Goal: Task Accomplishment & Management: Complete application form

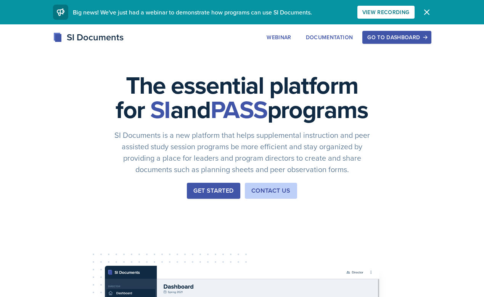
click at [391, 37] on div "Go to Dashboard" at bounding box center [396, 37] width 59 height 6
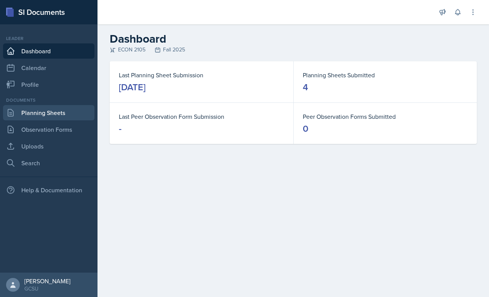
click at [47, 111] on link "Planning Sheets" at bounding box center [48, 112] width 91 height 15
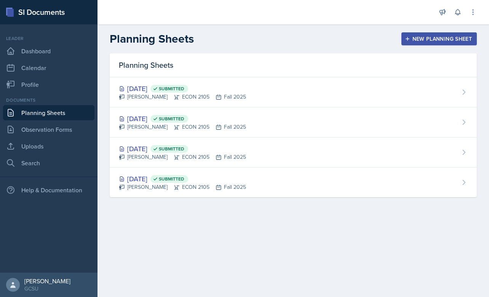
click at [418, 40] on div "New Planning Sheet" at bounding box center [440, 39] width 66 height 6
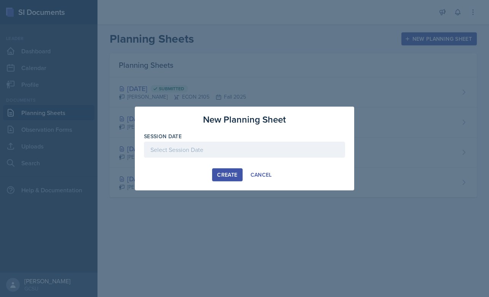
click at [182, 150] on div at bounding box center [244, 150] width 201 height 16
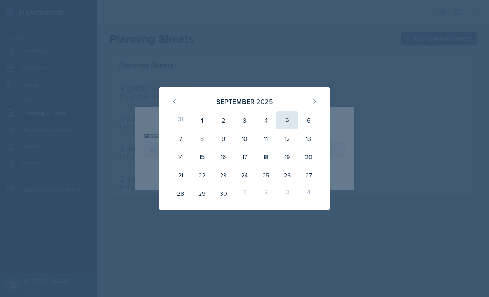
click at [288, 122] on div "5" at bounding box center [287, 120] width 21 height 18
type input "[DATE]"
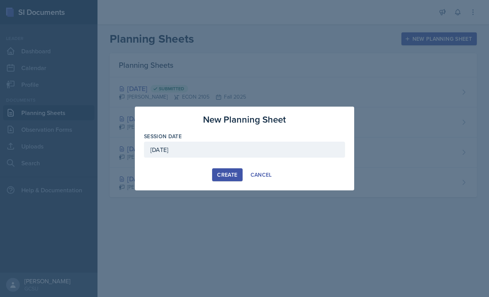
click at [200, 186] on div "New Planning Sheet Session Date [DATE] [DATE] 31 1 2 3 4 5 6 7 8 9 10 11 12 13 …" at bounding box center [245, 149] width 220 height 84
click at [228, 172] on div "Create" at bounding box center [227, 175] width 20 height 6
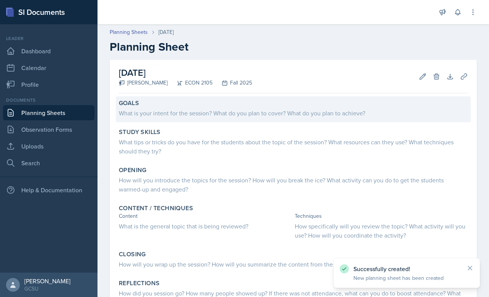
click at [181, 117] on div "What is your intent for the session? What do you plan to cover? What do you pla…" at bounding box center [293, 113] width 349 height 9
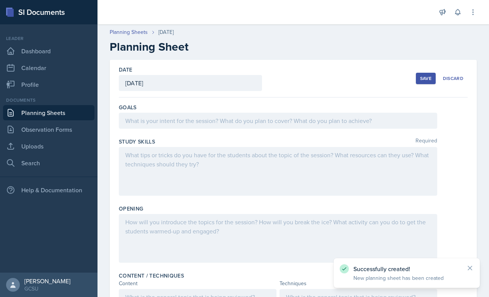
click at [177, 117] on div at bounding box center [278, 121] width 319 height 16
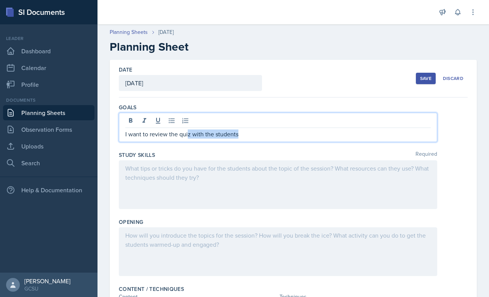
drag, startPoint x: 191, startPoint y: 136, endPoint x: 319, endPoint y: 138, distance: 127.7
click at [318, 139] on div "I want to review the quiz with the students" at bounding box center [278, 127] width 319 height 29
click at [232, 135] on p "I want to review the quiz they had [DATE] and clear up any concepts they may ha…" at bounding box center [278, 134] width 306 height 9
click at [423, 133] on p "I want to review the quiz they had [DATE] and clear up any concepts they may ha…" at bounding box center [278, 134] width 306 height 9
click at [342, 179] on div at bounding box center [278, 184] width 319 height 49
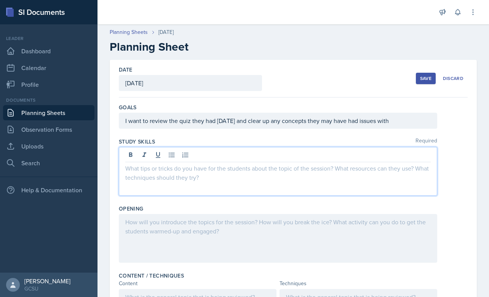
click at [431, 109] on div "Goals" at bounding box center [293, 108] width 349 height 8
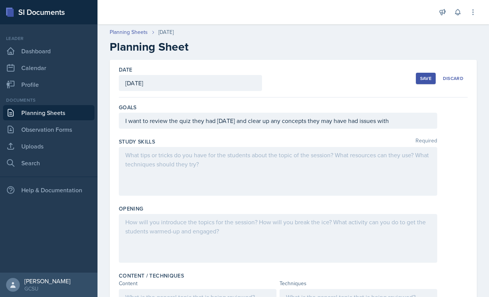
click at [418, 122] on div "I want to review the quiz they had [DATE] and clear up any concepts they may ha…" at bounding box center [278, 121] width 319 height 16
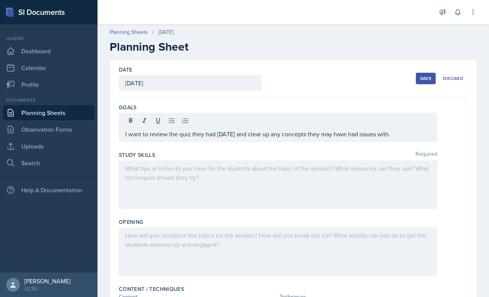
click at [214, 187] on div at bounding box center [278, 184] width 319 height 49
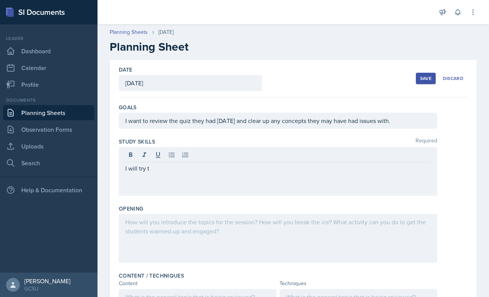
drag, startPoint x: 136, startPoint y: 175, endPoint x: 128, endPoint y: 173, distance: 7.6
click at [130, 173] on div "I will try t" at bounding box center [278, 171] width 319 height 49
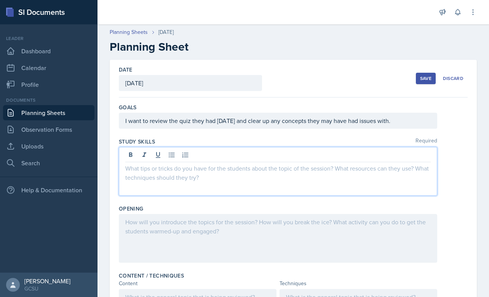
click at [182, 238] on div at bounding box center [278, 238] width 319 height 49
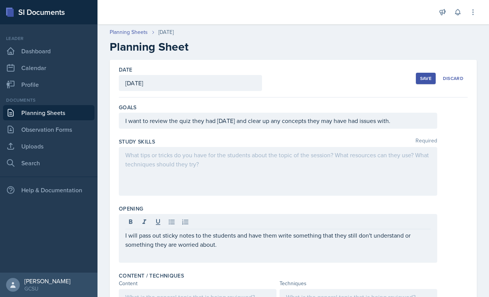
click at [245, 257] on div "I will pass out sticky notes to the students and have them write something that…" at bounding box center [278, 238] width 319 height 49
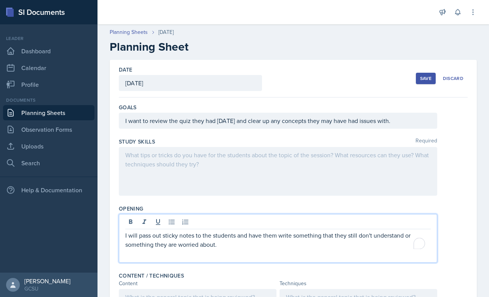
click at [234, 249] on p "I will pass out sticky notes to the students and have them write something that…" at bounding box center [278, 240] width 306 height 18
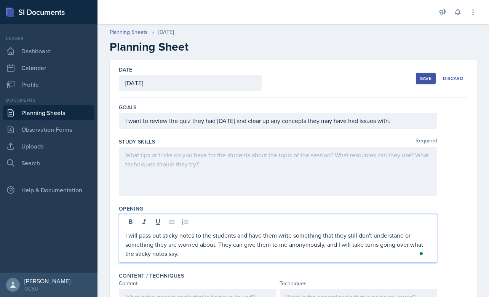
scroll to position [71, 0]
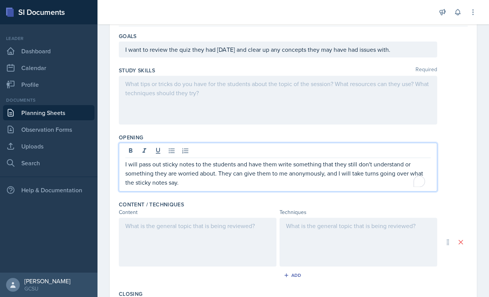
click at [197, 245] on div at bounding box center [198, 242] width 158 height 49
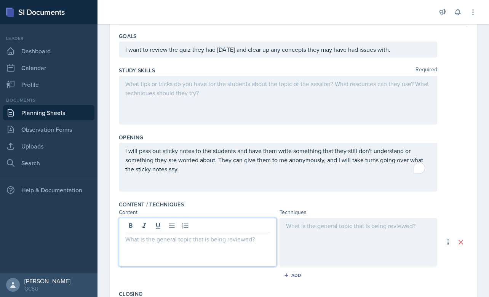
click at [151, 120] on div at bounding box center [278, 100] width 319 height 49
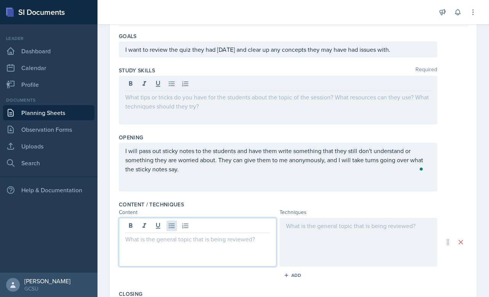
click at [168, 226] on div at bounding box center [198, 242] width 158 height 49
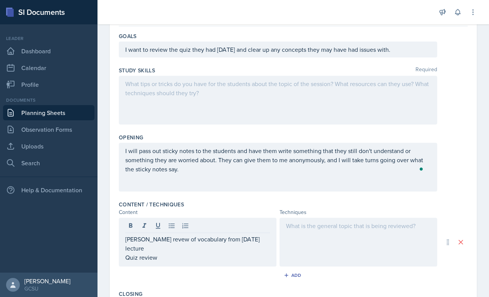
click at [330, 248] on div at bounding box center [359, 242] width 158 height 49
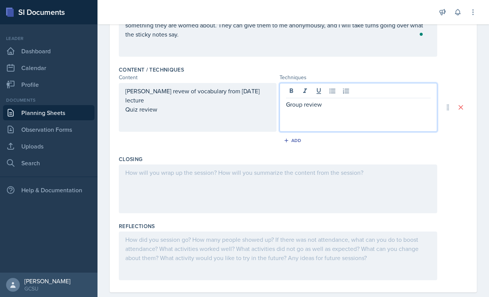
scroll to position [220, 0]
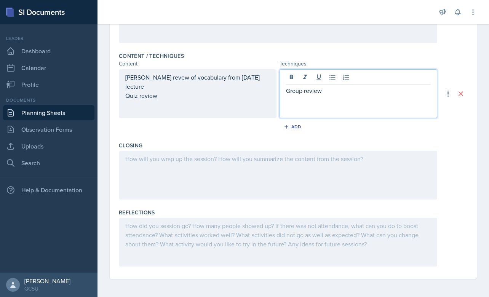
click at [199, 177] on div at bounding box center [278, 175] width 319 height 49
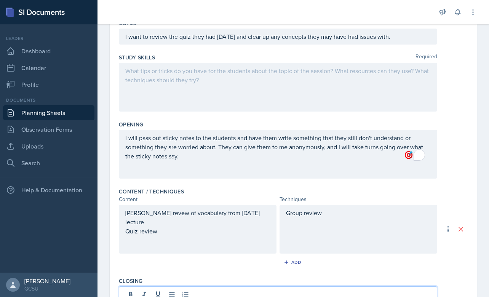
scroll to position [27, 0]
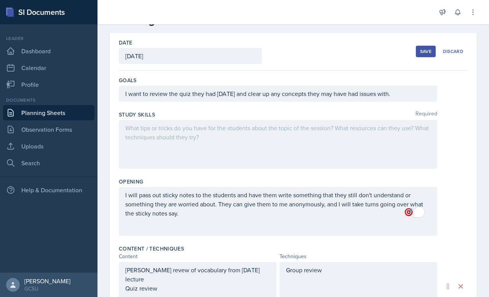
click at [181, 138] on div at bounding box center [278, 144] width 319 height 49
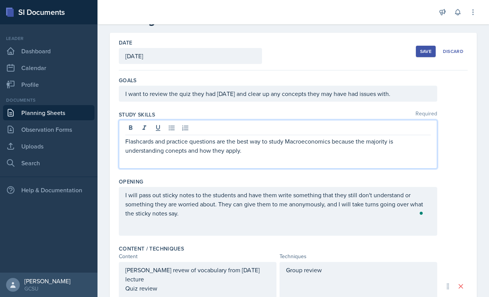
click at [215, 155] on p "Flashcards and practice questions are the best way to study Macroeconomics beca…" at bounding box center [278, 146] width 306 height 18
click at [216, 152] on p "Flashcards and practice questions are the best way to study Macroeconomics beca…" at bounding box center [278, 146] width 306 height 18
click at [232, 151] on p "Flashcards and practice questions are the best way to study Macroeconomics beca…" at bounding box center [278, 146] width 306 height 18
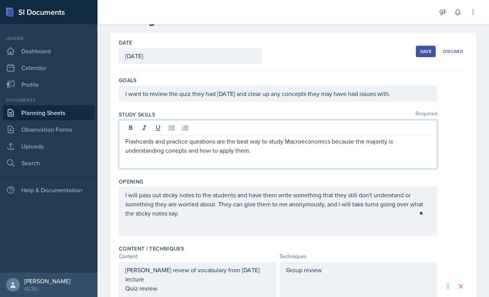
click at [154, 142] on p "Flashcards and practice questions are the best way to study Macroeconomics beca…" at bounding box center [278, 146] width 306 height 18
click at [267, 149] on p "Flashcards and practice questions are the best way to study Macroeconomics beca…" at bounding box center [278, 146] width 306 height 18
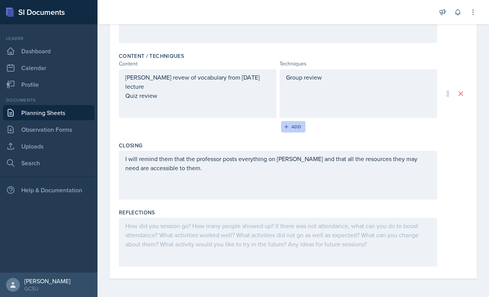
scroll to position [0, 0]
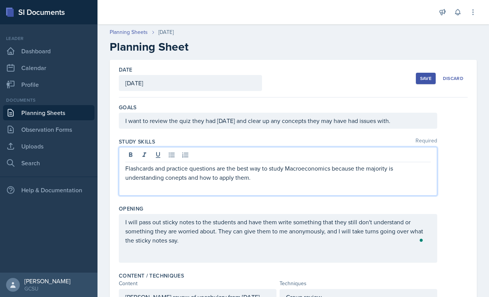
click at [417, 71] on div "Save Discard" at bounding box center [442, 79] width 52 height 18
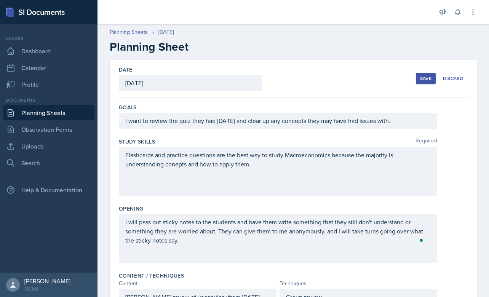
click at [420, 77] on div "Save" at bounding box center [425, 78] width 11 height 6
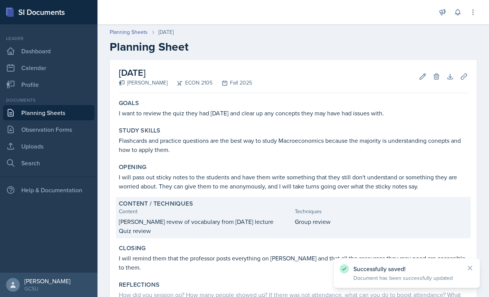
scroll to position [75, 0]
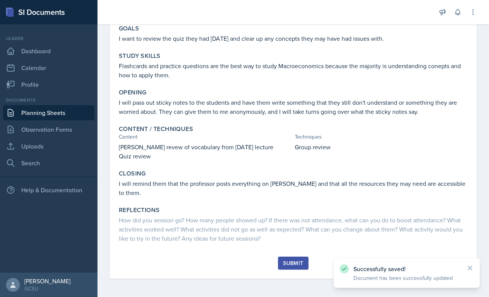
click at [284, 255] on div "Goals I want to review the quiz they had [DATE] and clear up any concepts they …" at bounding box center [293, 139] width 349 height 235
click at [289, 260] on div "Submit" at bounding box center [293, 263] width 20 height 6
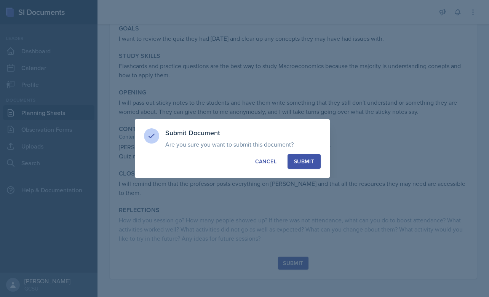
click at [304, 160] on div "Submit" at bounding box center [304, 162] width 20 height 8
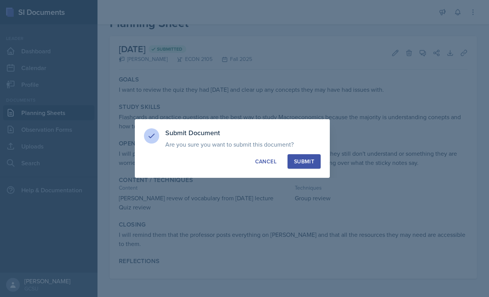
scroll to position [24, 0]
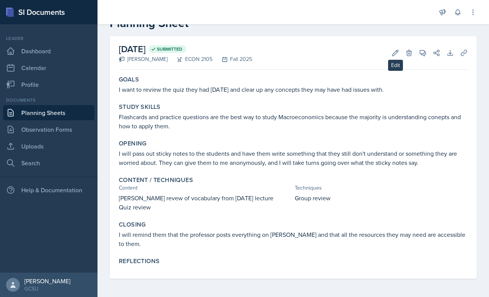
click at [394, 53] on button "Edit" at bounding box center [396, 53] width 14 height 14
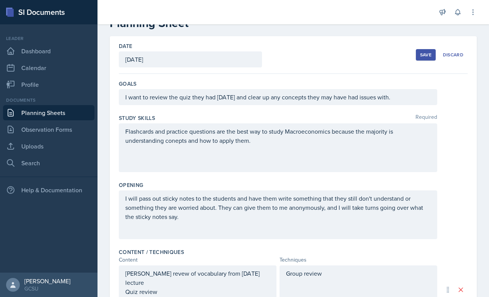
click at [256, 94] on div "I want to review the quiz they had [DATE] and clear up any concepts they may ha…" at bounding box center [278, 97] width 319 height 16
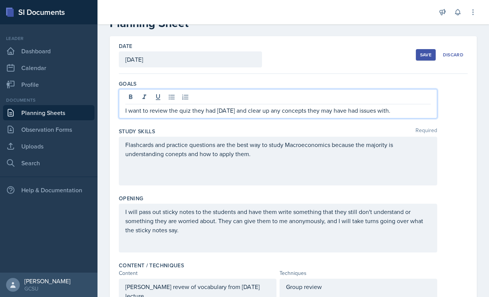
drag, startPoint x: 410, startPoint y: 110, endPoint x: 418, endPoint y: 109, distance: 7.7
click at [411, 110] on p "I want to review the quiz they had [DATE] and clear up any concepts they may ha…" at bounding box center [278, 110] width 306 height 9
click at [420, 109] on p "I want to review the quiz they had [DATE] and clear up any concepts they may ha…" at bounding box center [278, 110] width 306 height 9
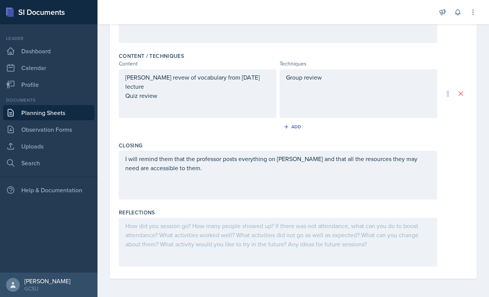
click at [246, 178] on div "I will remind them that the professor posts everything on [PERSON_NAME] and tha…" at bounding box center [278, 175] width 319 height 49
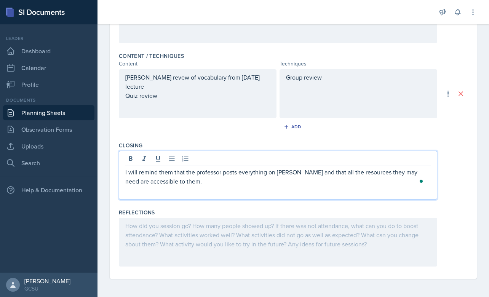
click at [215, 181] on p "I will remind them that the professor posts everything on [PERSON_NAME] and tha…" at bounding box center [278, 177] width 306 height 18
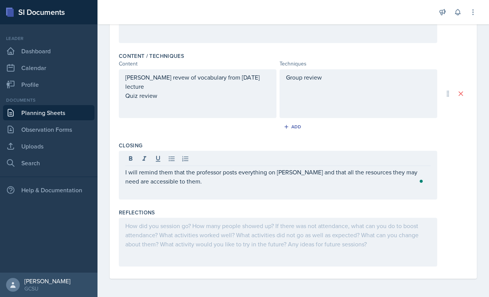
click at [123, 172] on div "I will remind them that the professor posts everything on [PERSON_NAME] and tha…" at bounding box center [278, 175] width 319 height 49
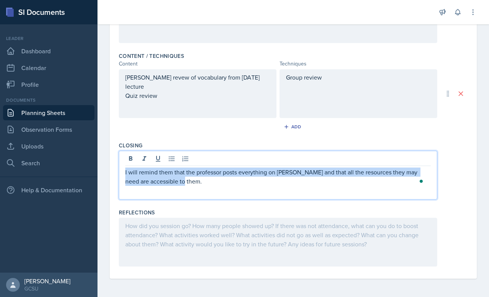
drag, startPoint x: 192, startPoint y: 185, endPoint x: 123, endPoint y: 174, distance: 69.9
click at [123, 174] on div "I will remind them that the professor posts everything on [PERSON_NAME] and tha…" at bounding box center [278, 175] width 319 height 49
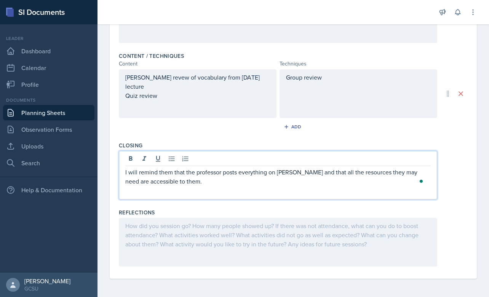
click at [213, 188] on div "I will remind them that the professor posts everything on [PERSON_NAME] and tha…" at bounding box center [278, 175] width 319 height 49
click at [184, 179] on p "I will remind them that the professor posts everything on [PERSON_NAME] and tha…" at bounding box center [278, 177] width 306 height 18
click at [124, 170] on div "I will remind them that the professor posts everything on [PERSON_NAME] and tha…" at bounding box center [278, 175] width 319 height 49
click at [127, 175] on p "I will remind them that the professor posts everything on [PERSON_NAME] and tha…" at bounding box center [278, 177] width 306 height 18
click at [273, 170] on p "I will host the vocabulary Kahoot for extra review. I will remind them that the…" at bounding box center [278, 177] width 306 height 18
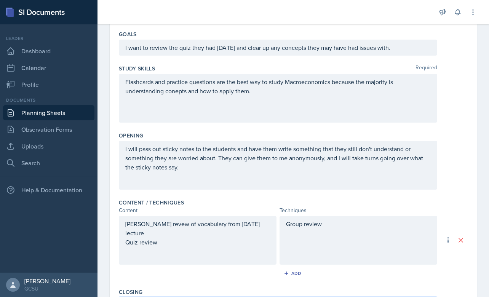
scroll to position [0, 0]
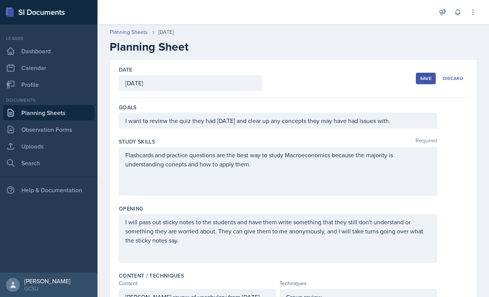
click at [420, 76] on div "Save" at bounding box center [425, 78] width 11 height 6
